Goal: Transaction & Acquisition: Purchase product/service

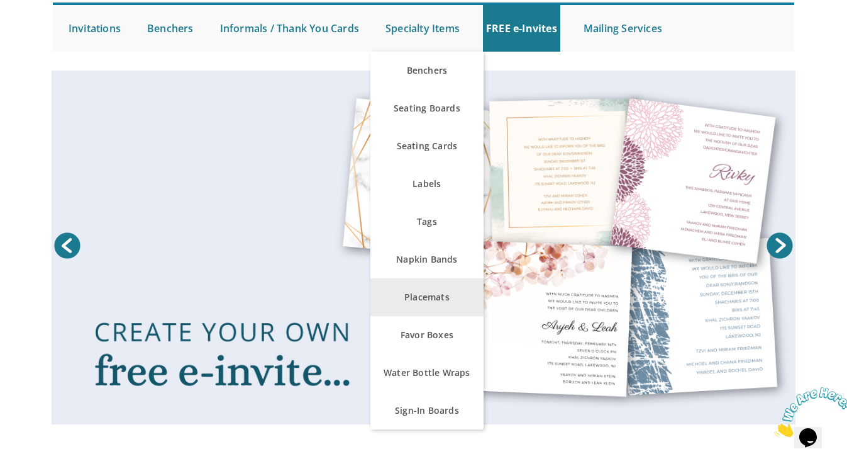
scroll to position [123, 0]
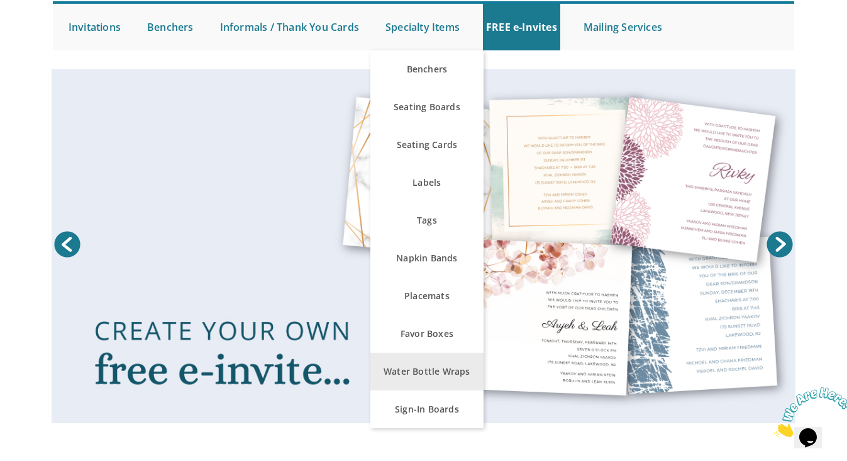
click at [410, 376] on link "Water Bottle Wraps" at bounding box center [427, 371] width 113 height 38
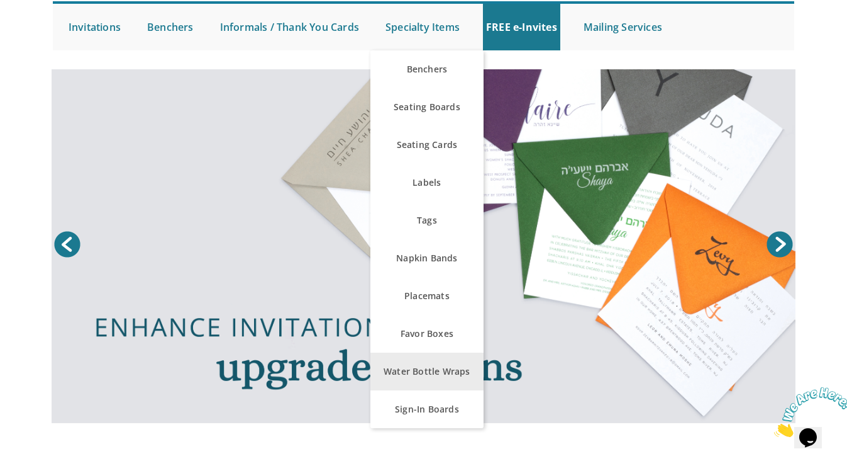
click at [406, 373] on link "Water Bottle Wraps" at bounding box center [427, 371] width 113 height 38
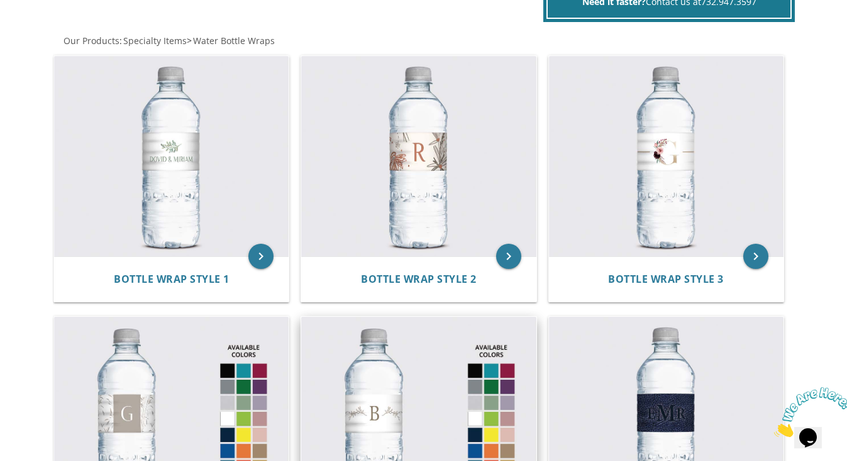
scroll to position [210, 0]
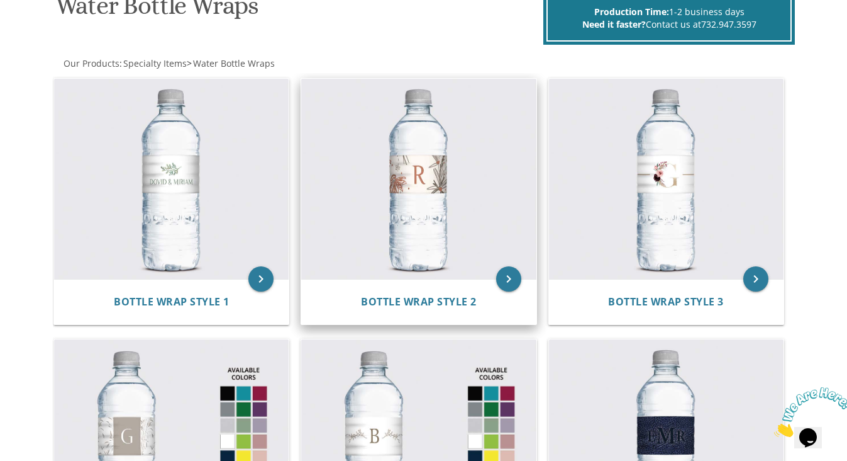
click at [413, 176] on img at bounding box center [418, 179] width 235 height 201
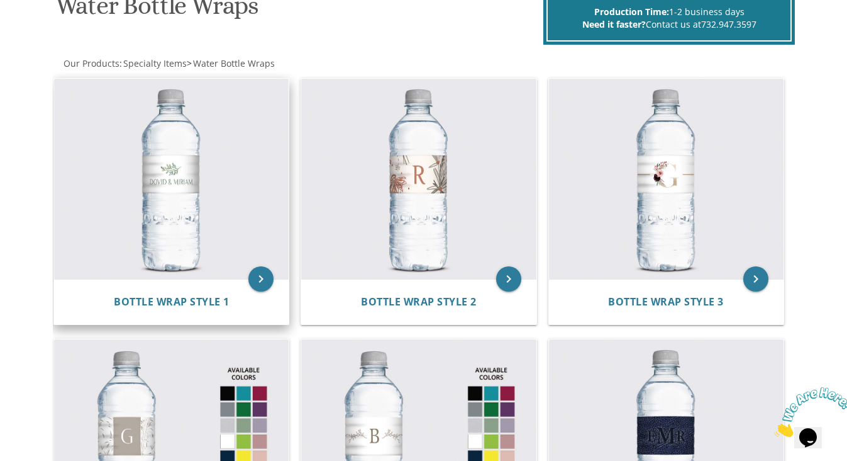
click at [203, 211] on img at bounding box center [171, 179] width 235 height 201
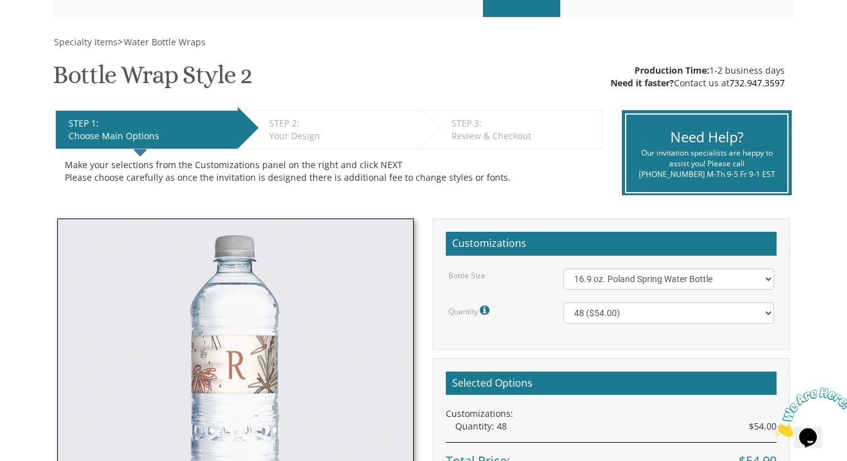
scroll to position [162, 0]
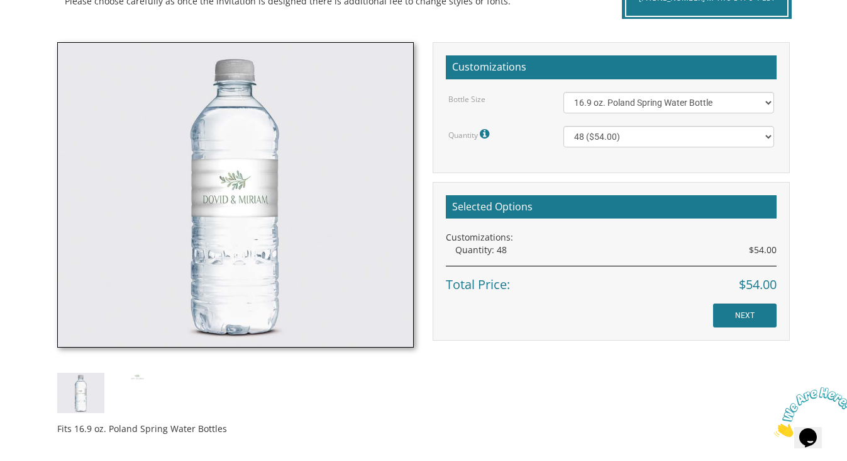
scroll to position [334, 0]
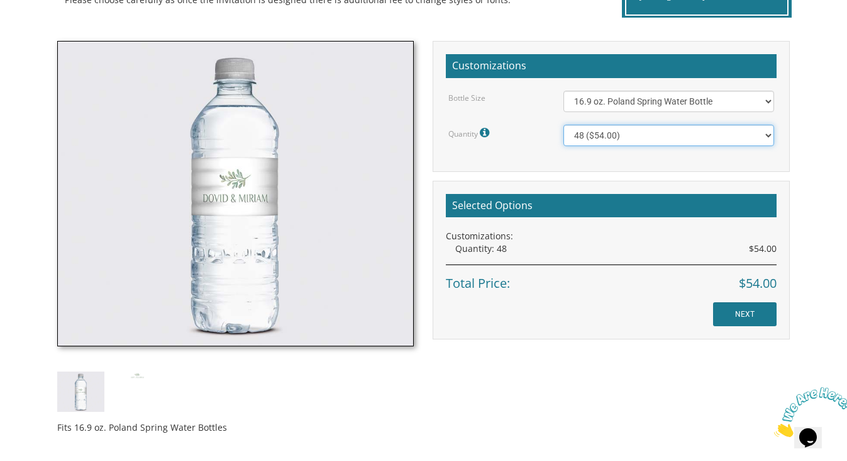
select select "96"
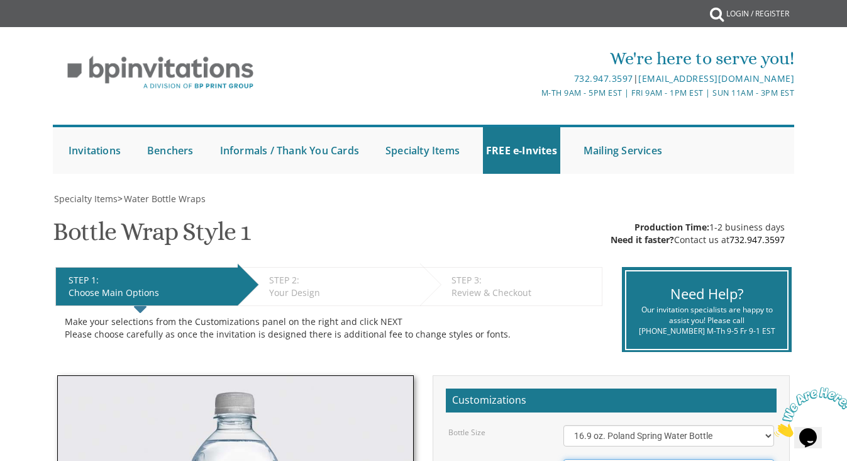
scroll to position [0, 0]
